Goal: Obtain resource: Download file/media

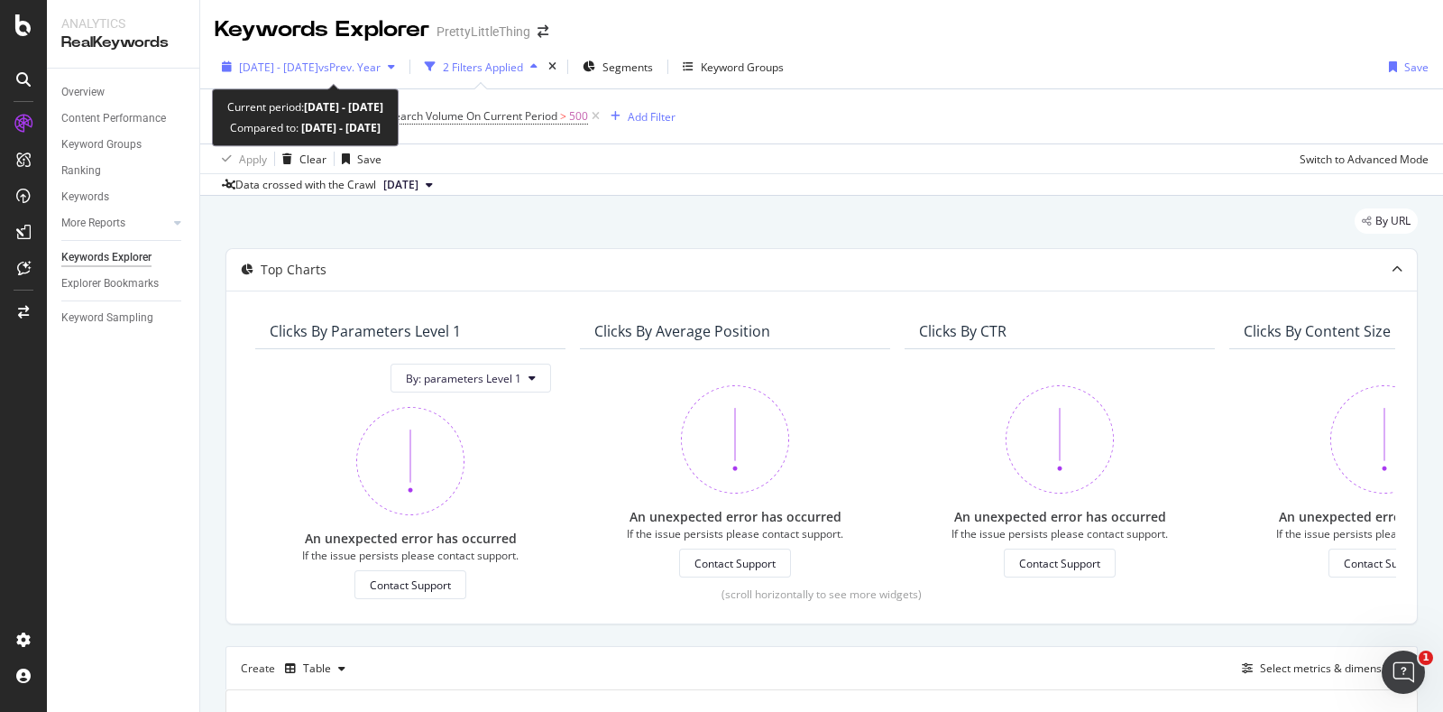
click at [402, 78] on div "[DATE] - [DATE] vs Prev. Year" at bounding box center [309, 66] width 188 height 27
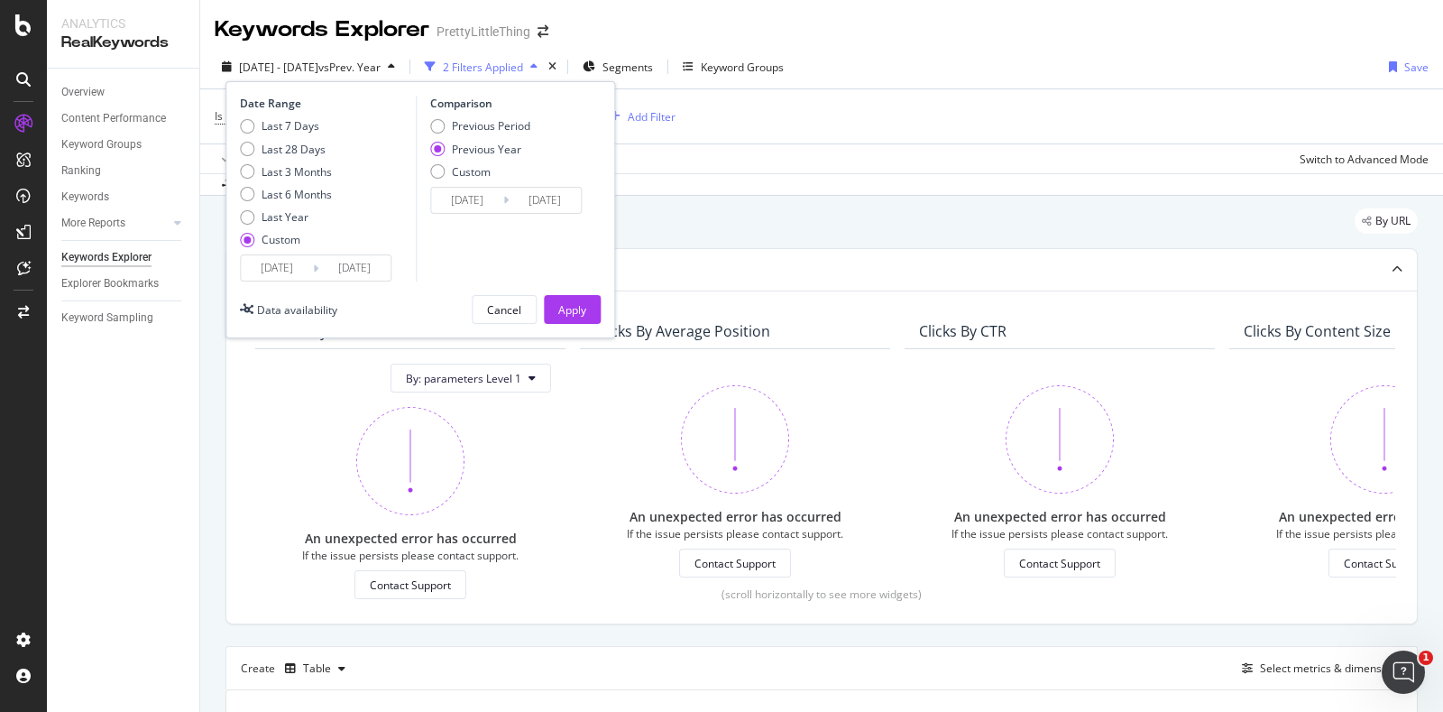
click at [286, 242] on div "Custom" at bounding box center [281, 239] width 39 height 15
type input "[DATE]"
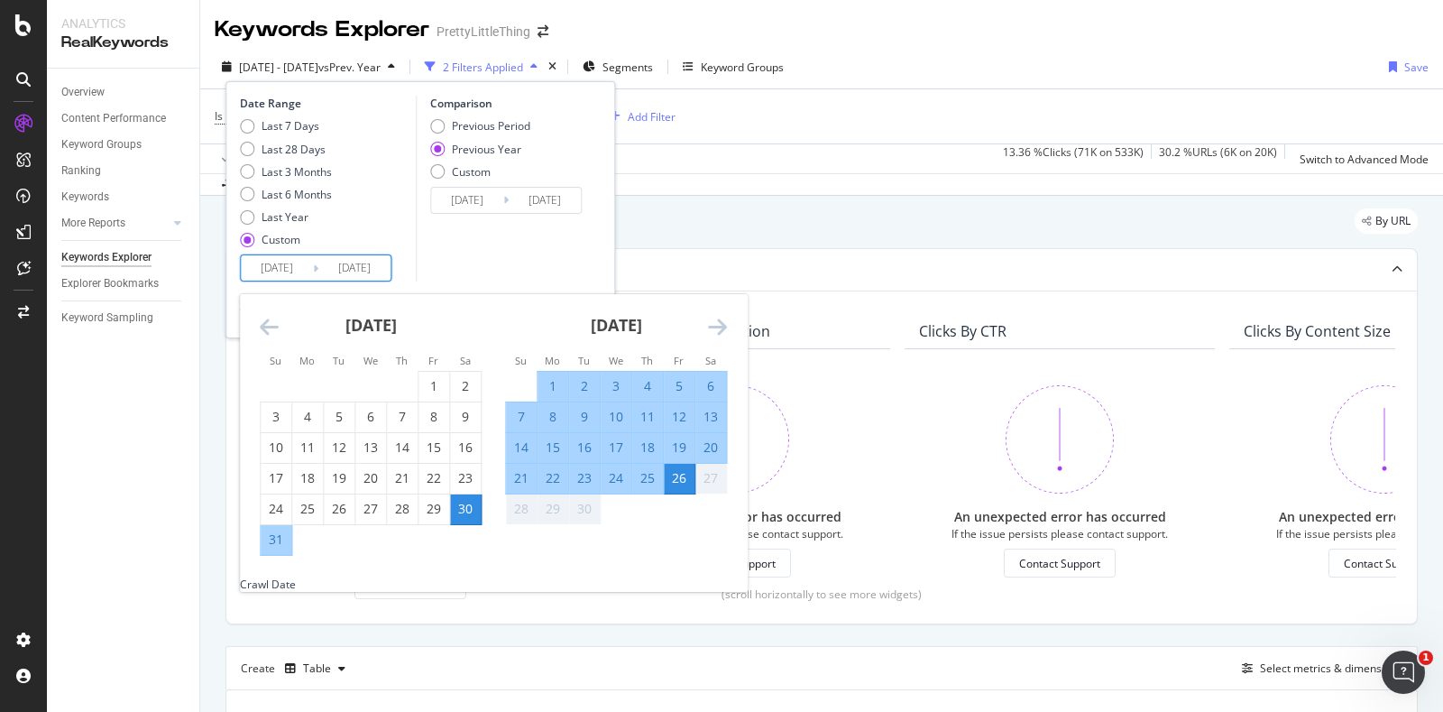
click at [288, 268] on input "[DATE]" at bounding box center [277, 267] width 72 height 25
click at [556, 385] on div "1" at bounding box center [553, 386] width 31 height 18
type input "[DATE]"
click at [580, 502] on div "30" at bounding box center [584, 509] width 31 height 18
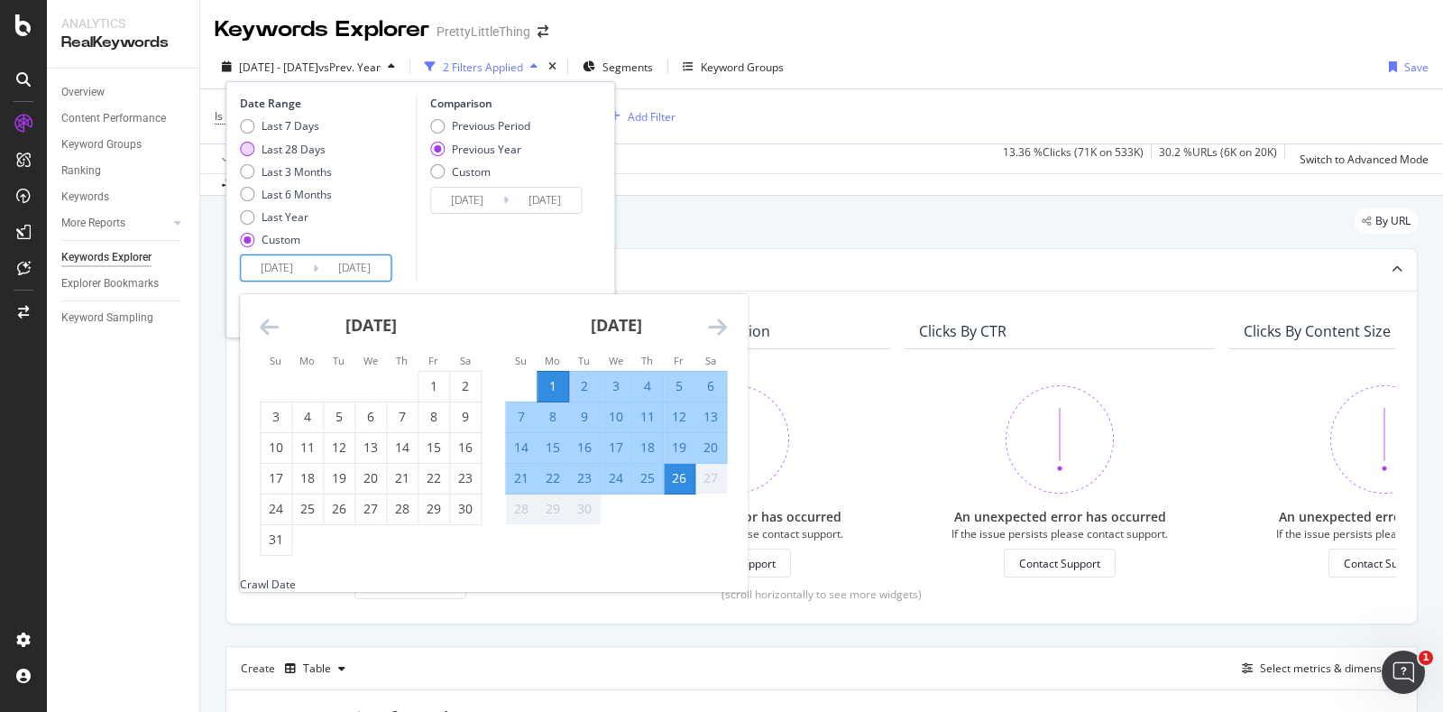
click at [318, 148] on div "Last 28 Days" at bounding box center [294, 149] width 64 height 15
type input "[DATE]"
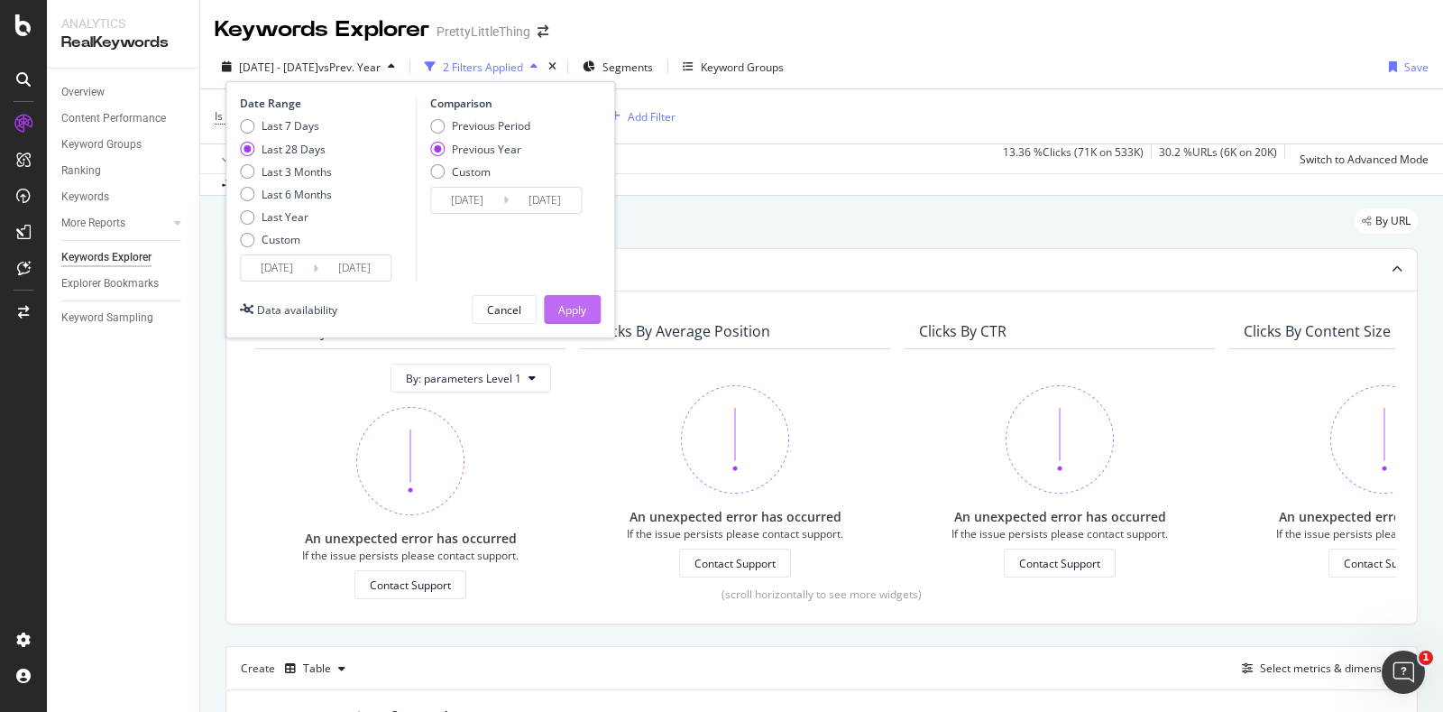
click at [573, 315] on div "Apply" at bounding box center [572, 309] width 28 height 15
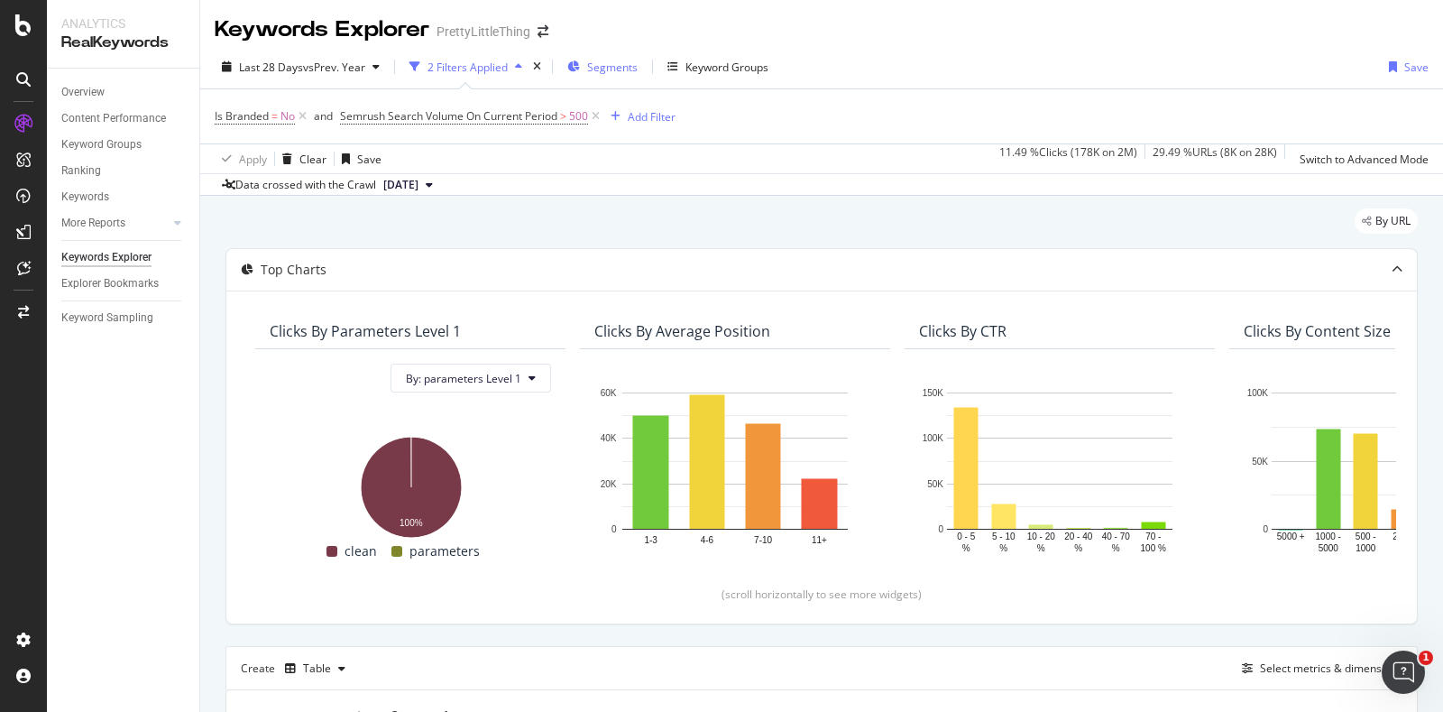
click at [596, 65] on span "Segments" at bounding box center [612, 67] width 51 height 15
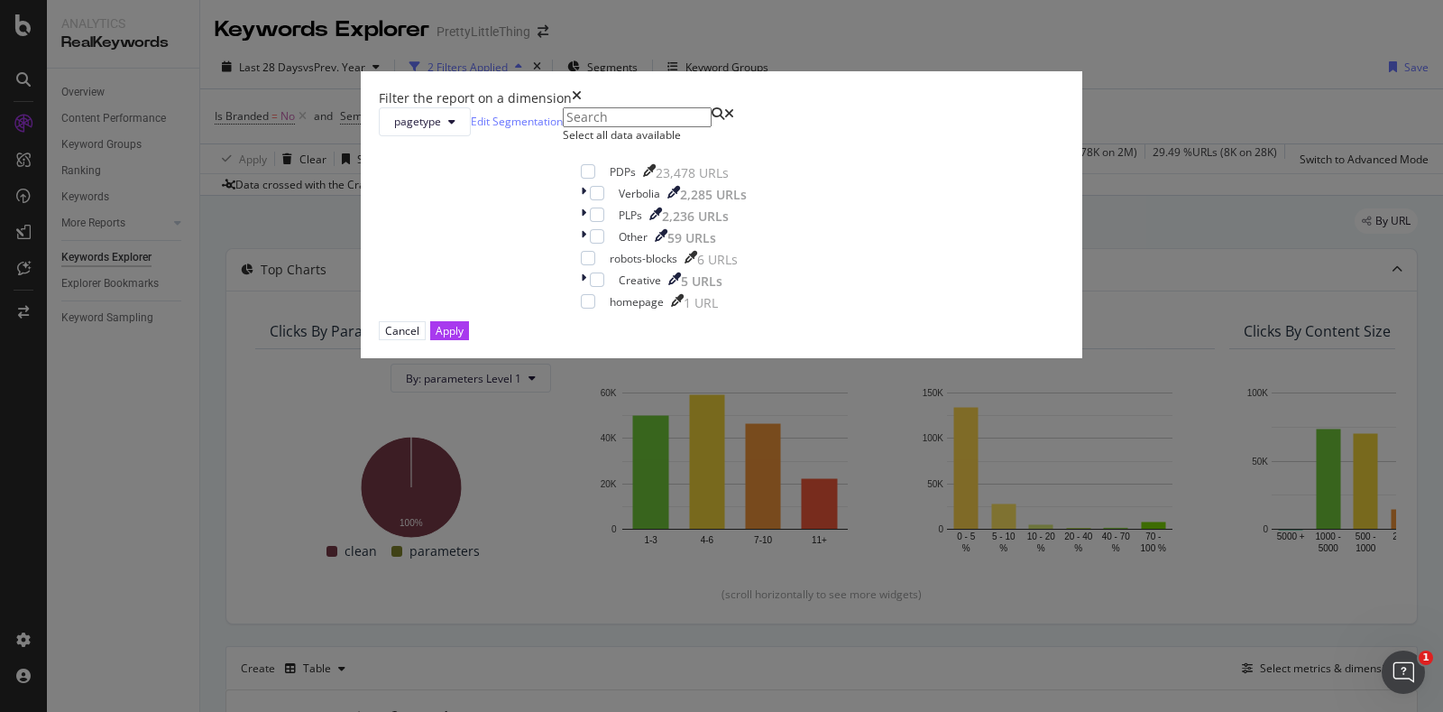
click at [582, 107] on div "times" at bounding box center [577, 98] width 10 height 18
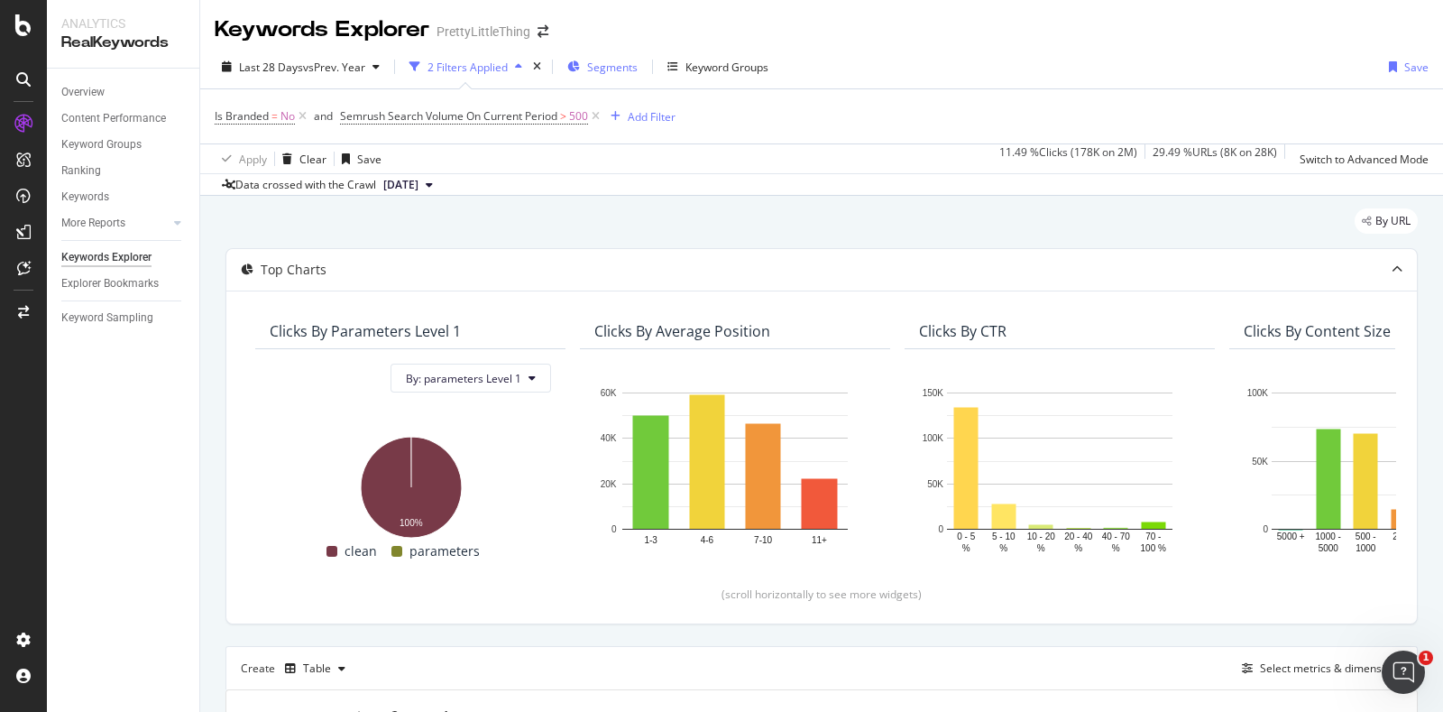
click at [613, 62] on span "Segments" at bounding box center [612, 67] width 51 height 15
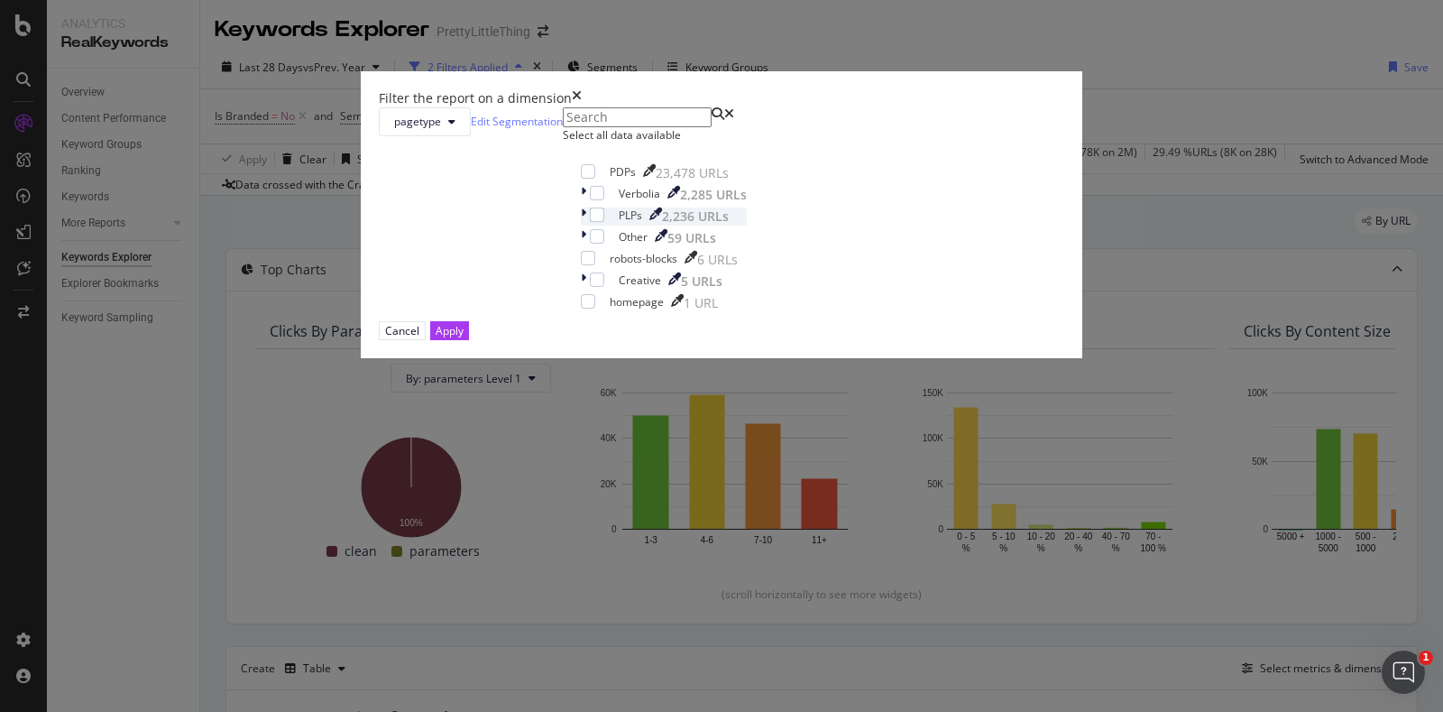
click at [581, 226] on icon "modal" at bounding box center [583, 216] width 5 height 18
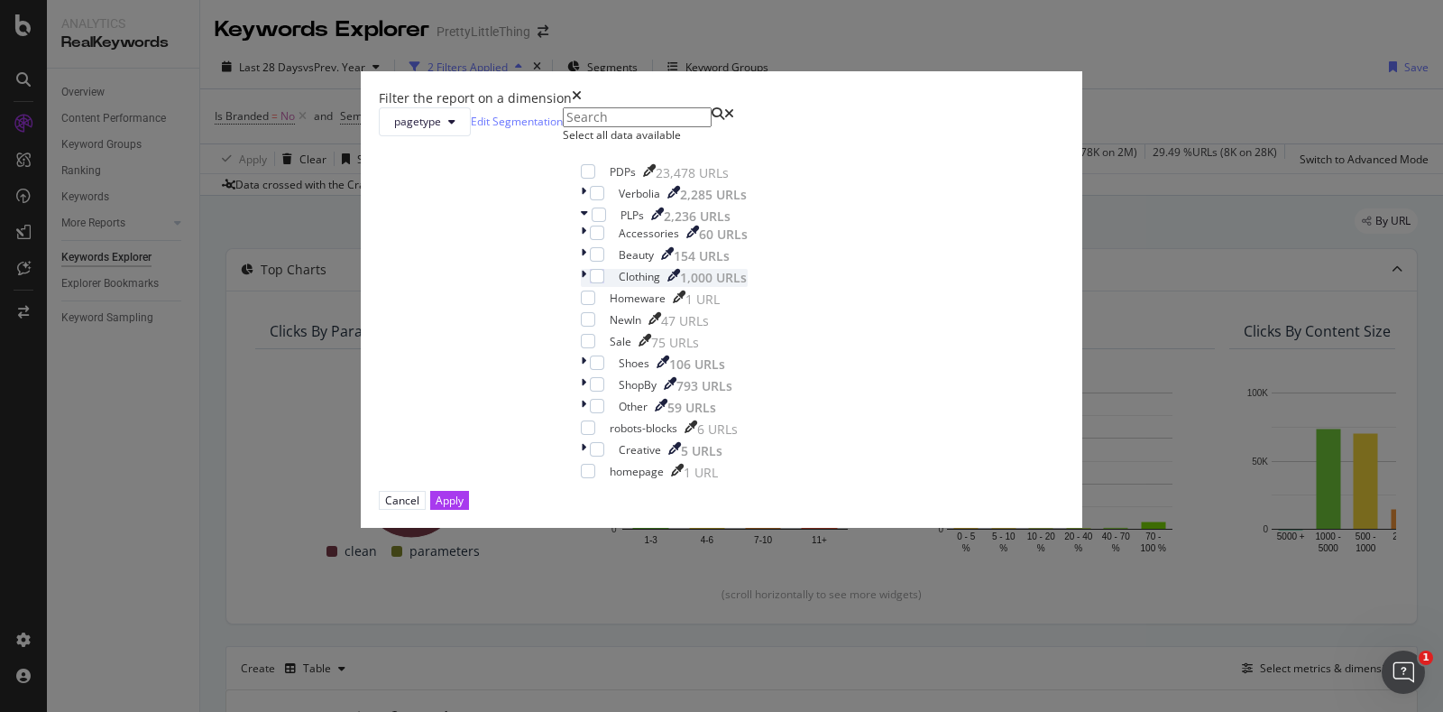
click at [581, 287] on icon "modal" at bounding box center [583, 278] width 5 height 18
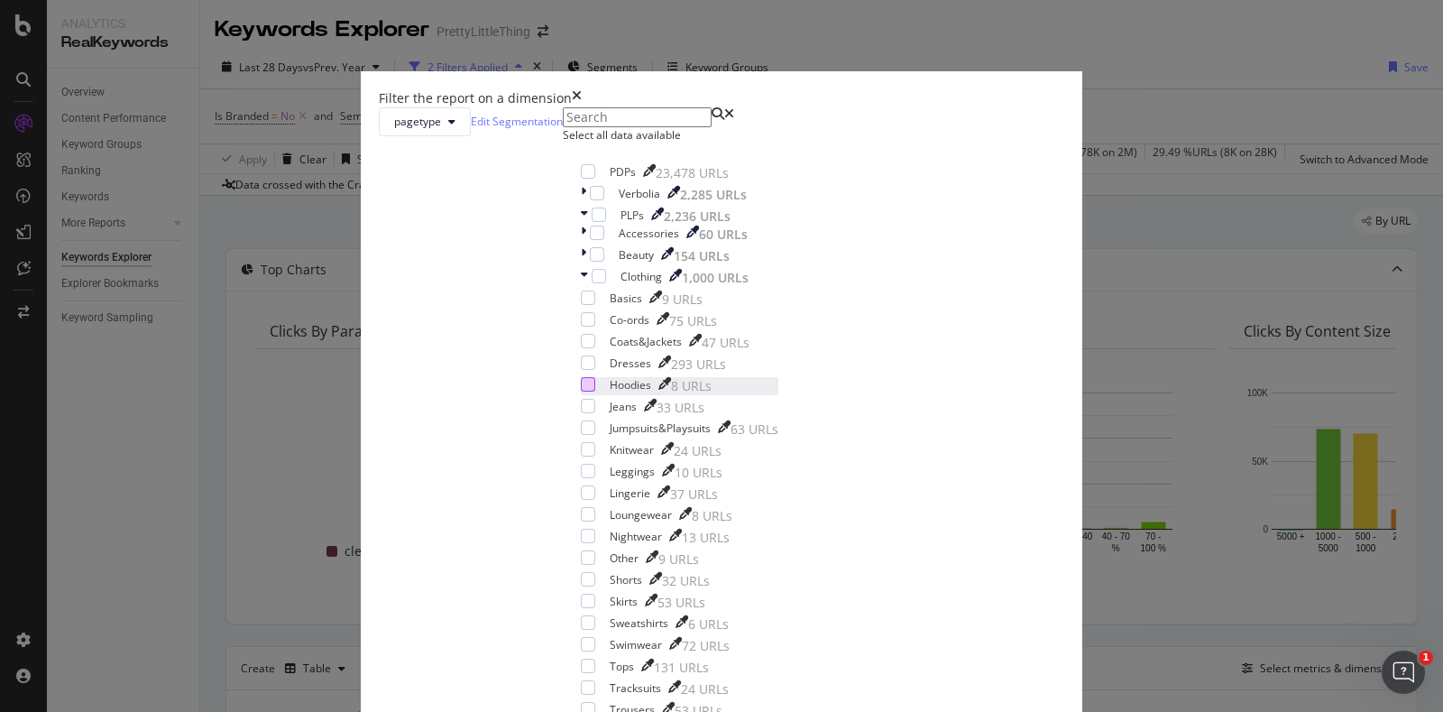
click at [583, 392] on div "modal" at bounding box center [588, 384] width 14 height 14
click at [587, 615] on div "modal" at bounding box center [588, 622] width 14 height 14
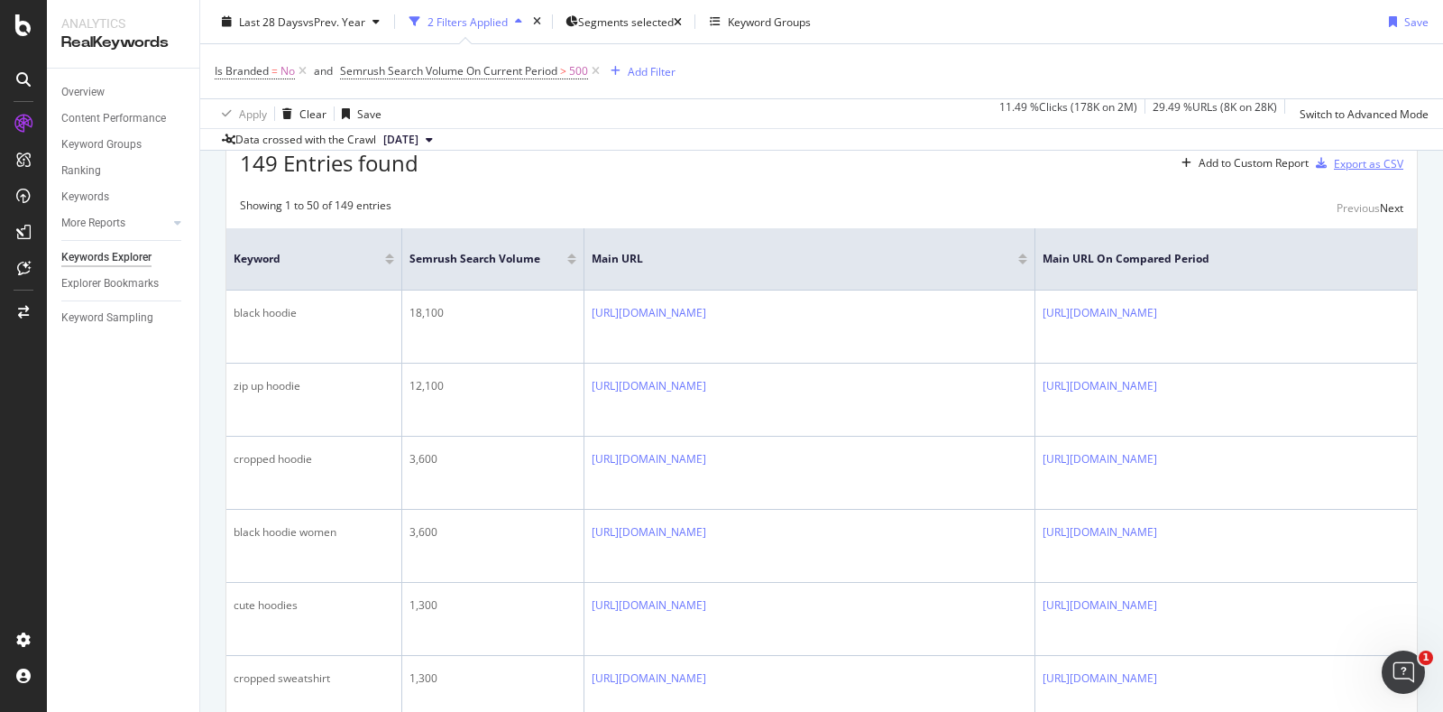
click at [1363, 161] on div "Export as CSV" at bounding box center [1368, 163] width 69 height 15
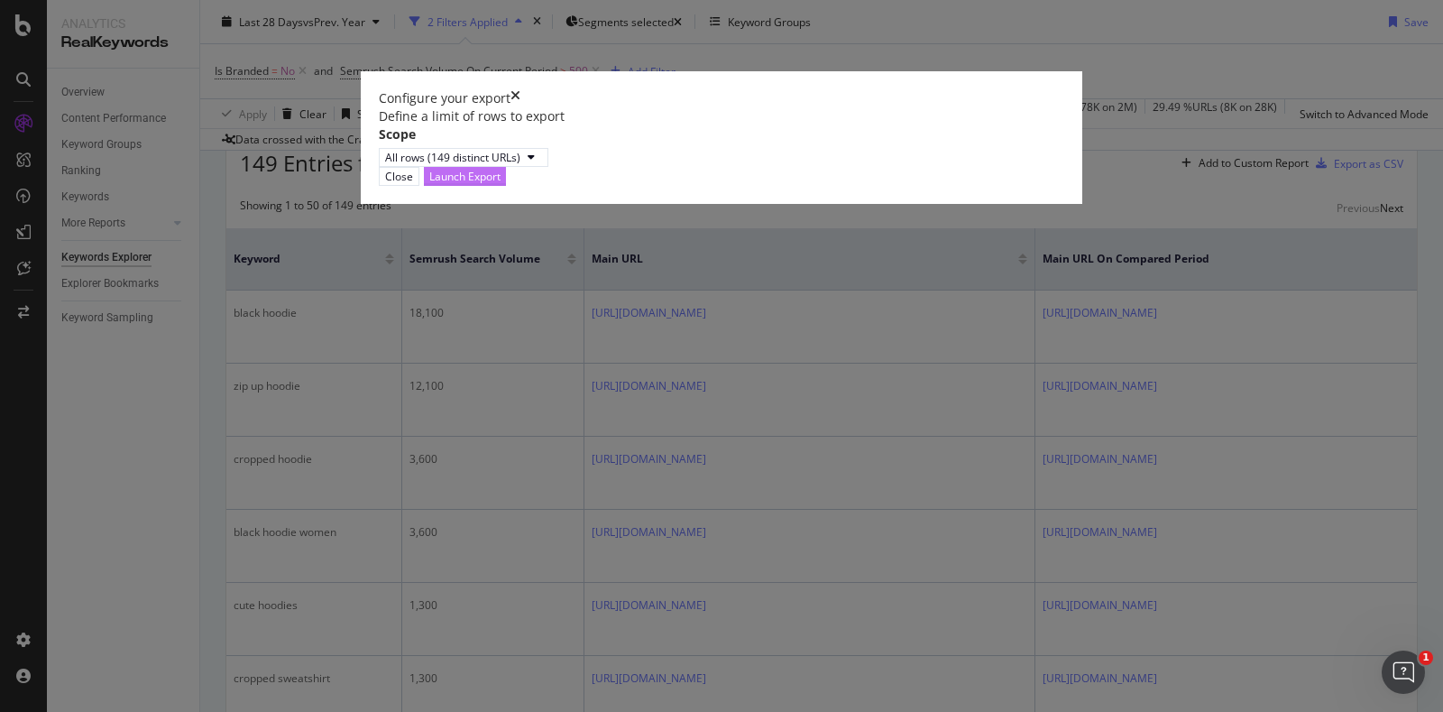
click at [501, 184] on div "Launch Export" at bounding box center [464, 176] width 71 height 15
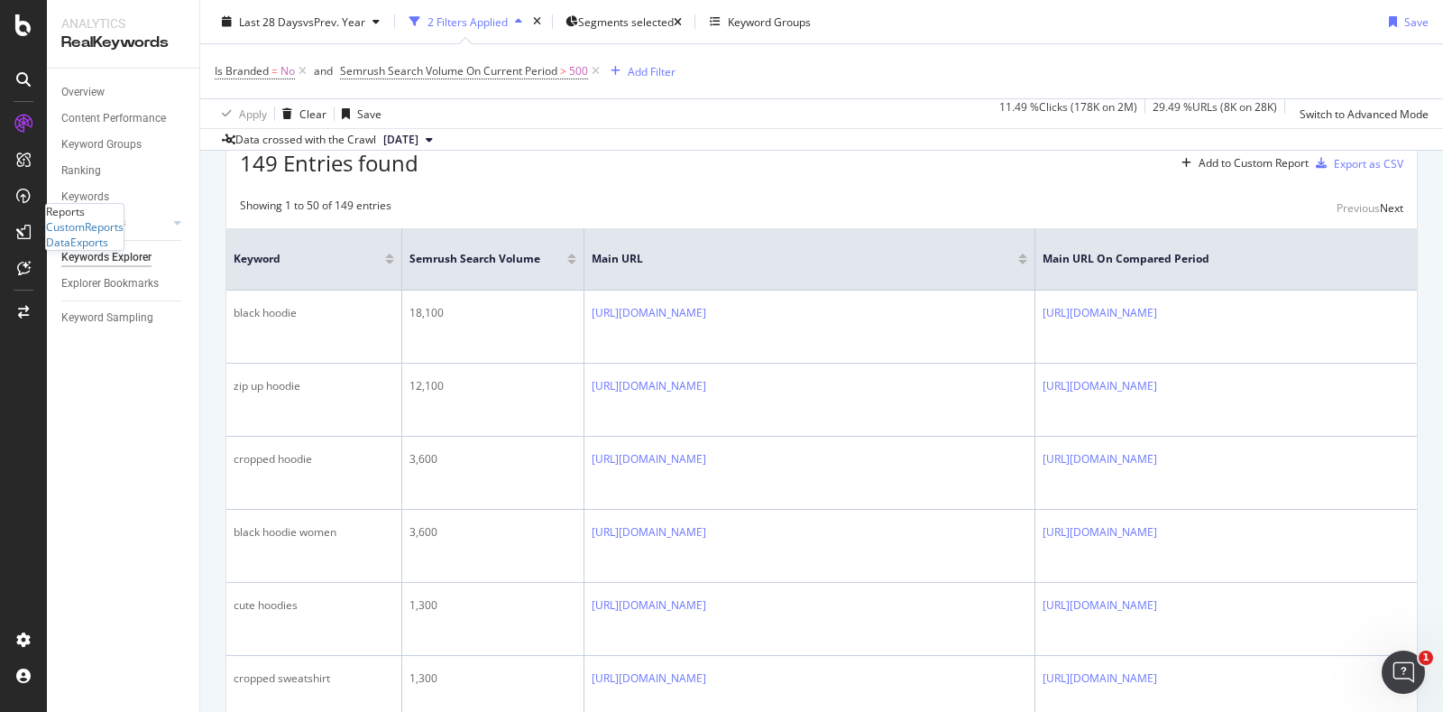
click at [124, 250] on div "Reports CustomReports DataExports" at bounding box center [85, 227] width 78 height 46
click at [108, 250] on div "DataExports" at bounding box center [77, 242] width 62 height 15
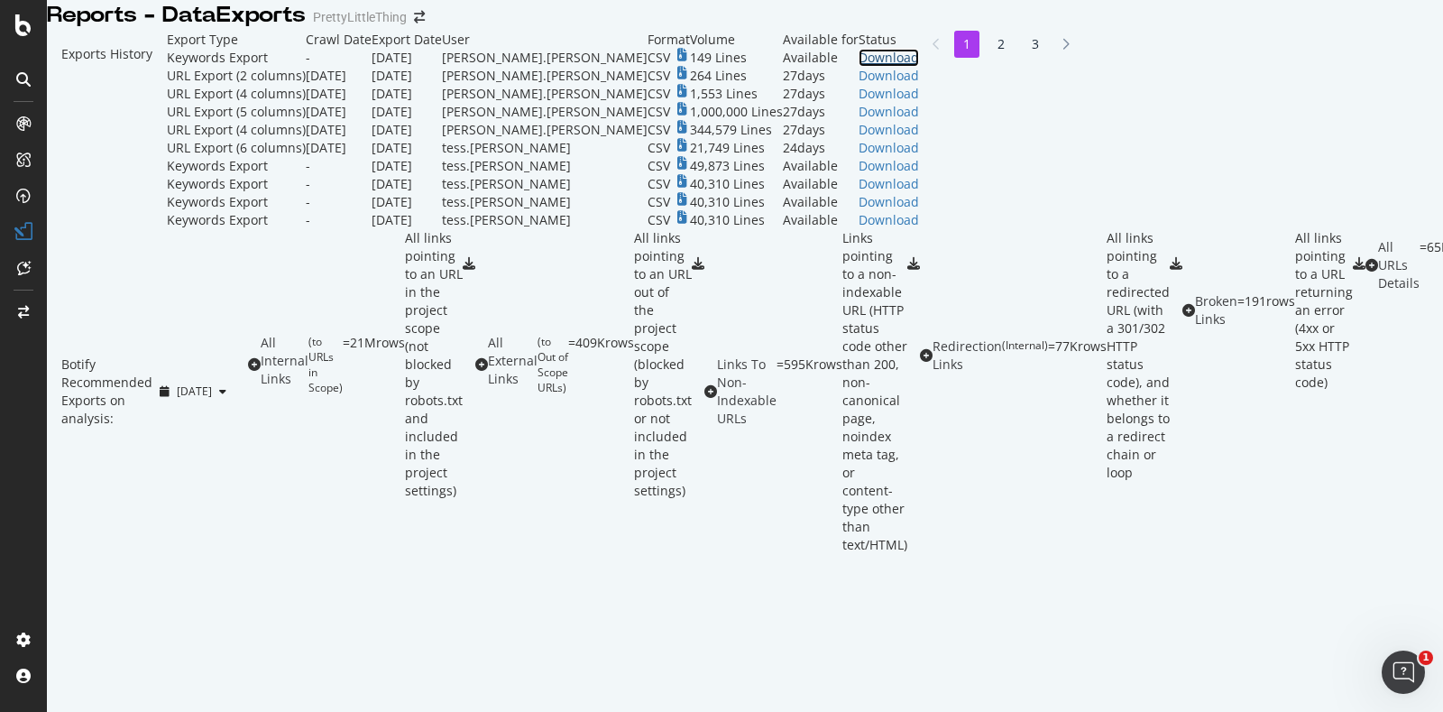
click at [919, 67] on div "Download" at bounding box center [889, 58] width 60 height 18
